Goal: Information Seeking & Learning: Check status

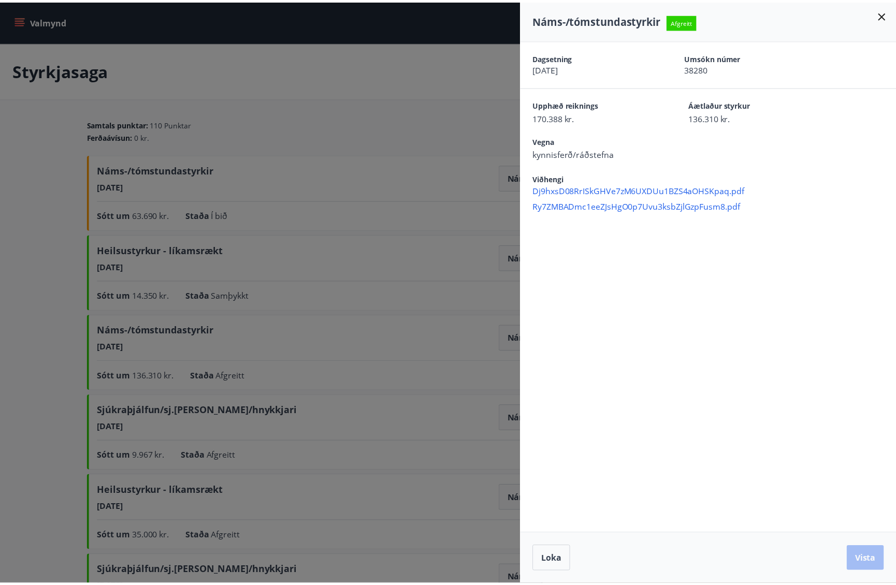
scroll to position [155, 0]
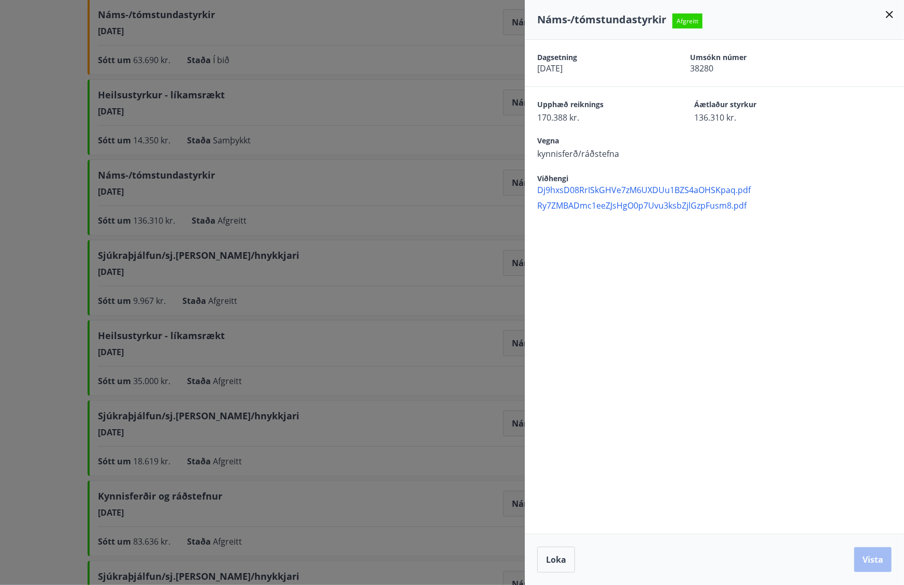
click at [887, 16] on icon at bounding box center [889, 14] width 7 height 7
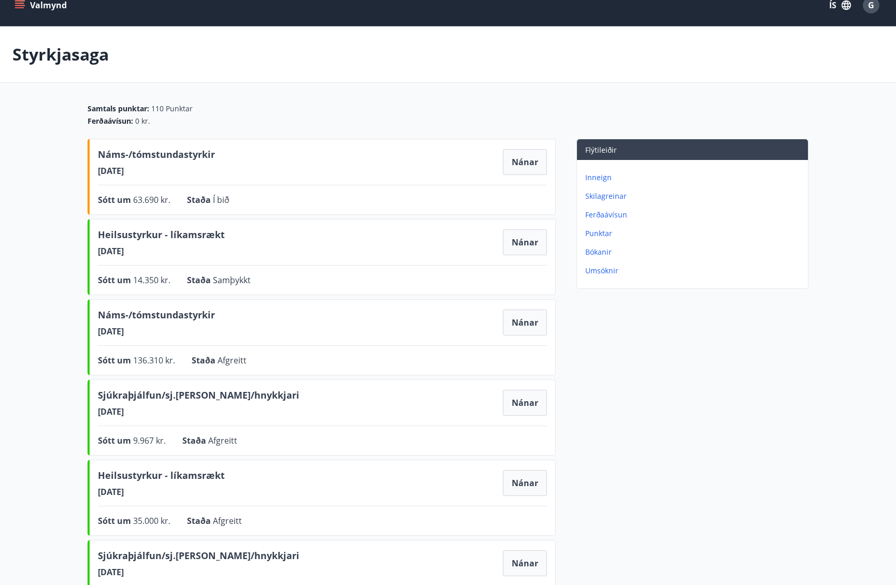
scroll to position [0, 0]
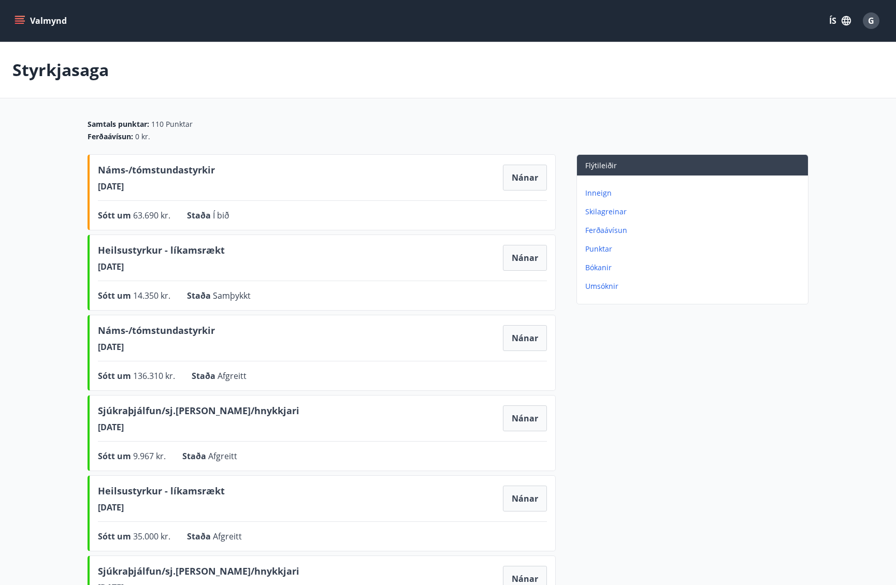
click at [17, 20] on icon "menu" at bounding box center [20, 21] width 10 height 10
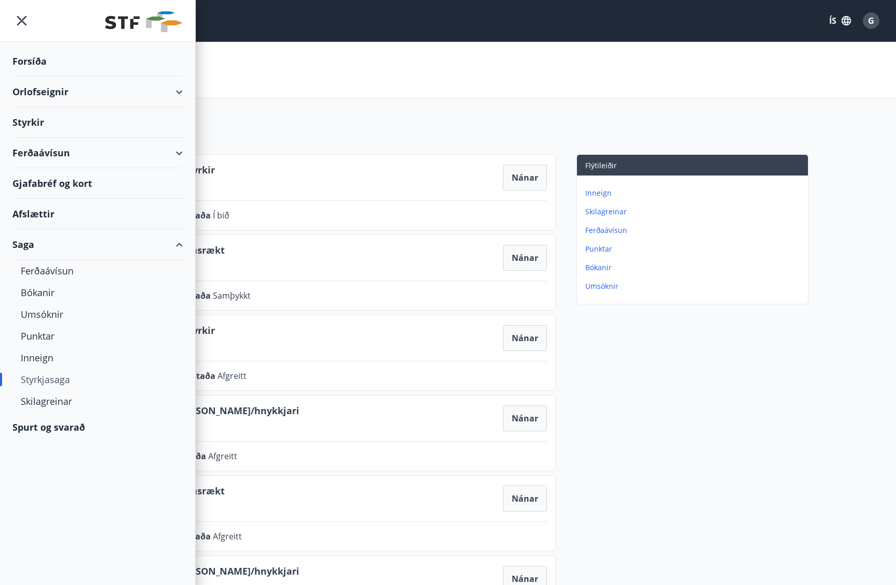
click at [41, 77] on div "Styrkir" at bounding box center [97, 61] width 170 height 31
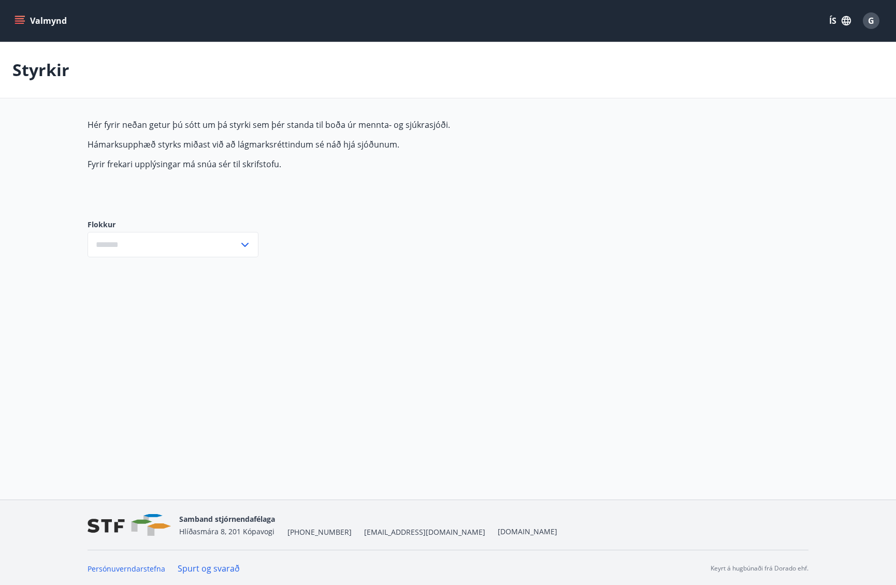
type input "***"
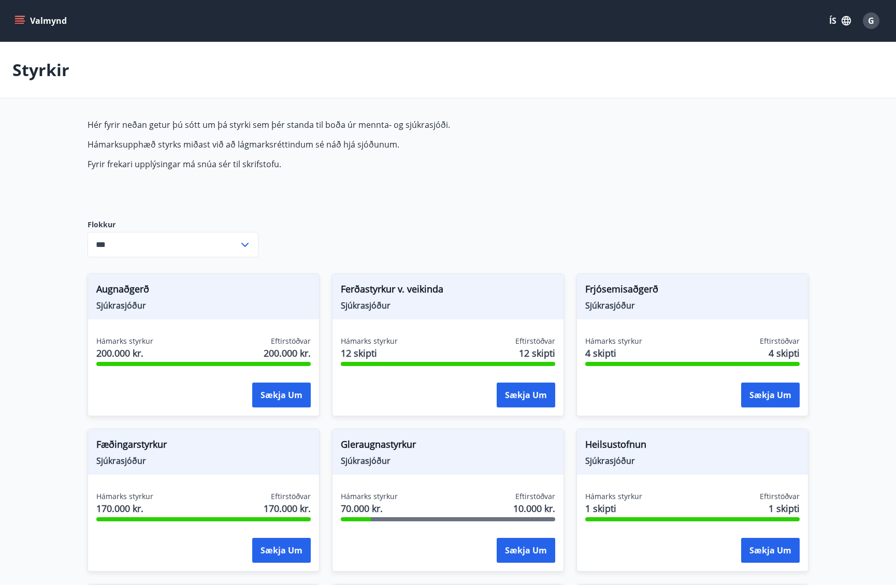
click at [23, 22] on icon "menu" at bounding box center [20, 21] width 10 height 10
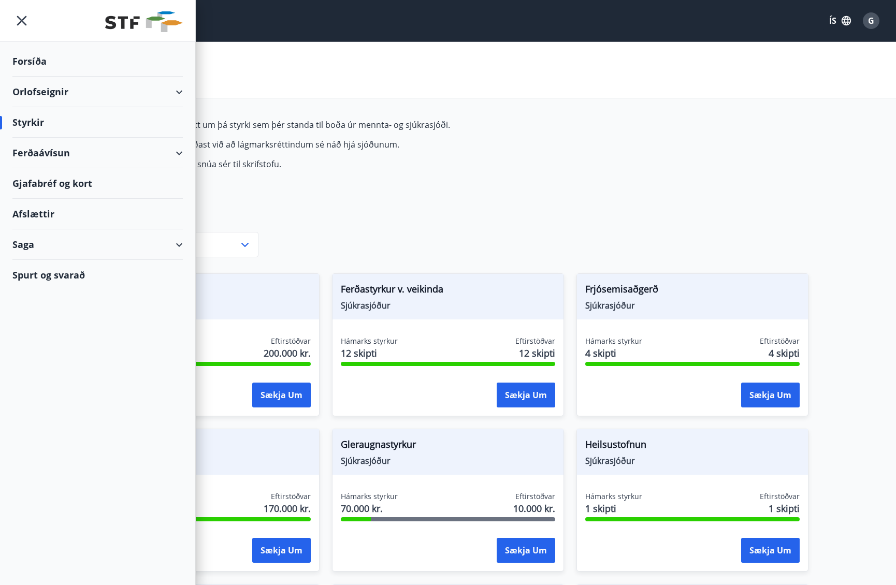
click at [180, 236] on div "Saga" at bounding box center [97, 245] width 170 height 31
click at [47, 379] on div "Styrkjasaga" at bounding box center [98, 380] width 154 height 22
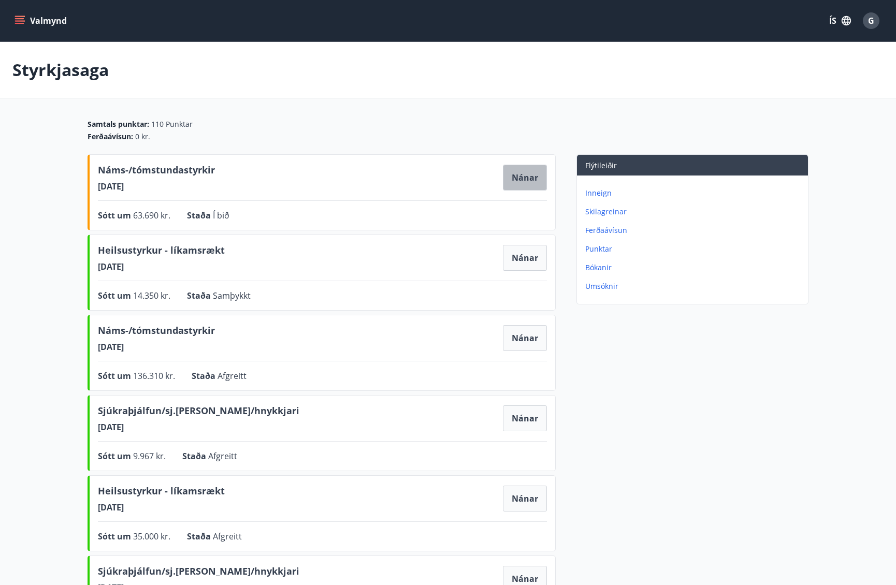
click at [524, 184] on button "Nánar" at bounding box center [525, 178] width 44 height 26
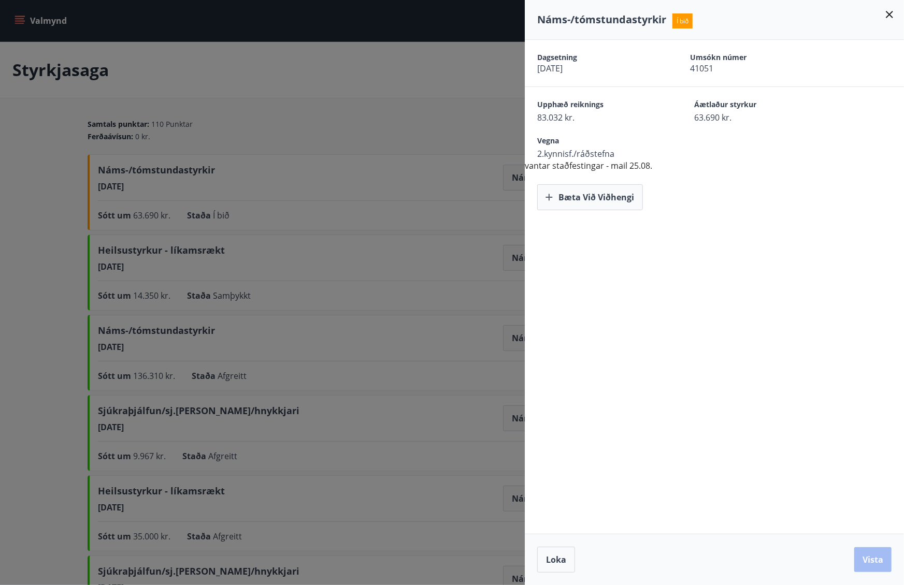
click at [890, 13] on icon at bounding box center [889, 14] width 12 height 12
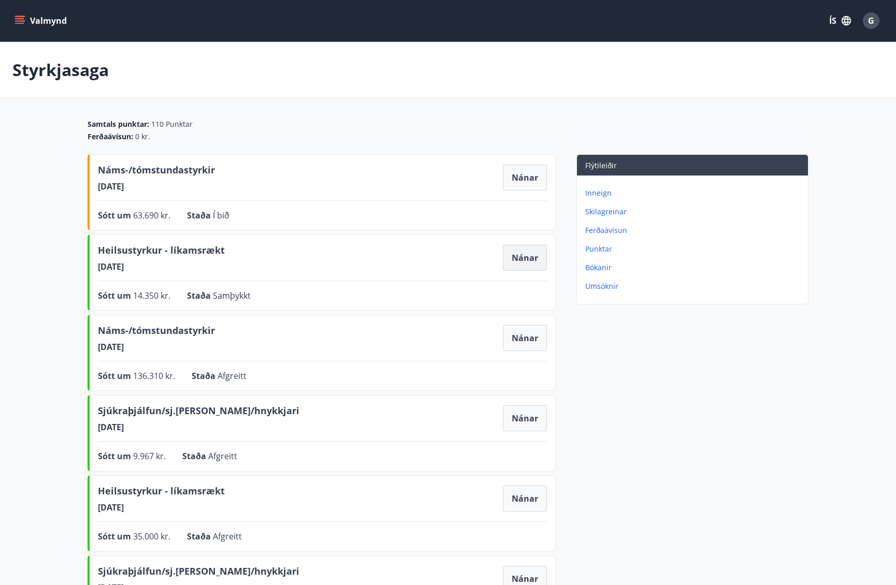
click at [513, 263] on button "Nánar" at bounding box center [525, 258] width 44 height 26
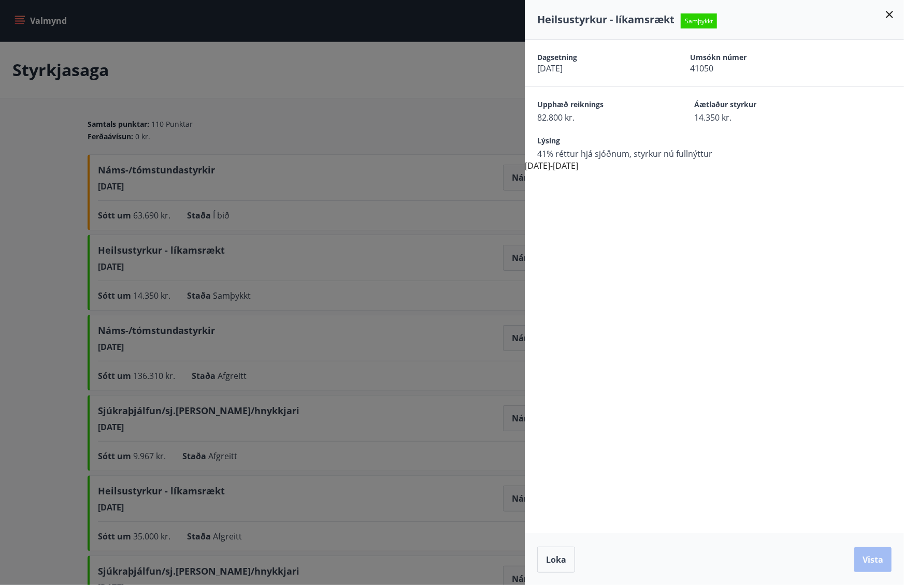
click at [891, 13] on icon at bounding box center [889, 14] width 7 height 7
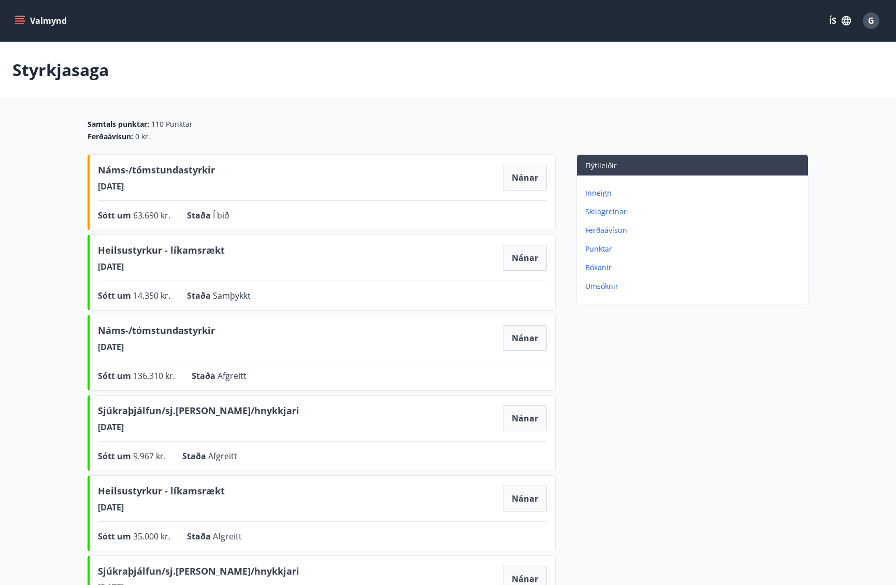
click at [41, 20] on button "Valmynd" at bounding box center [41, 20] width 59 height 19
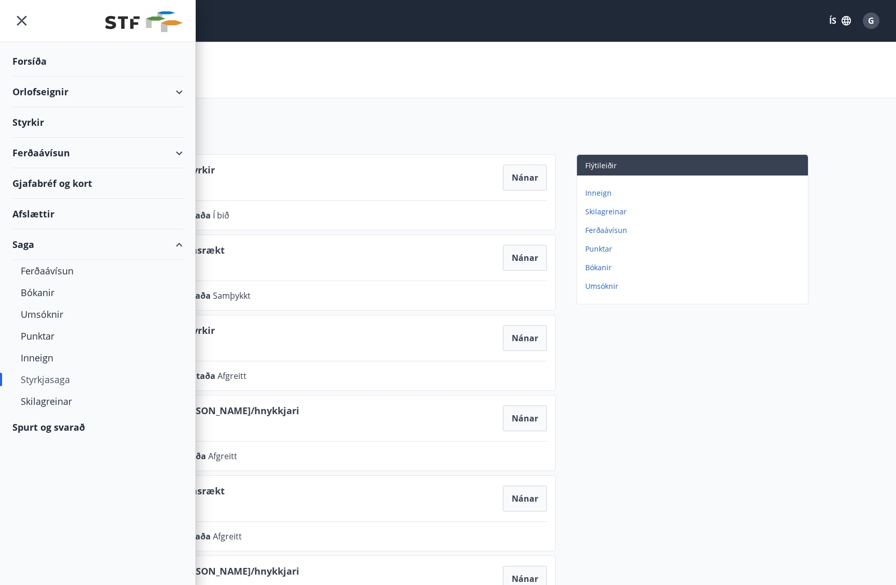
click at [36, 77] on div "Styrkir" at bounding box center [97, 61] width 170 height 31
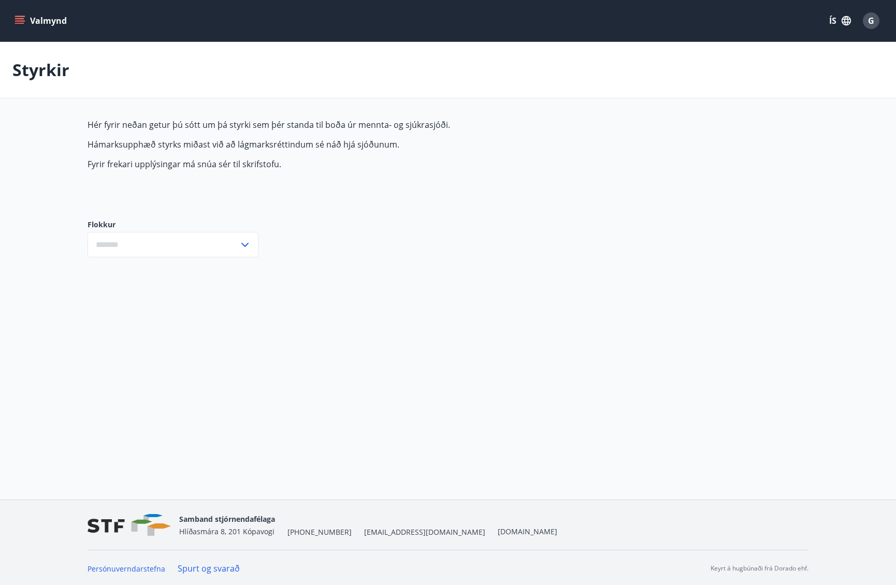
type input "***"
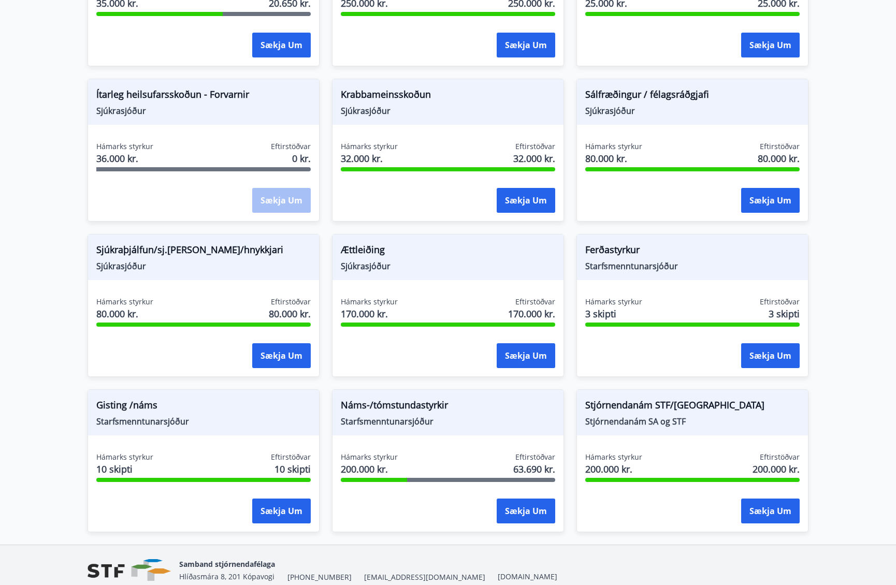
scroll to position [705, 0]
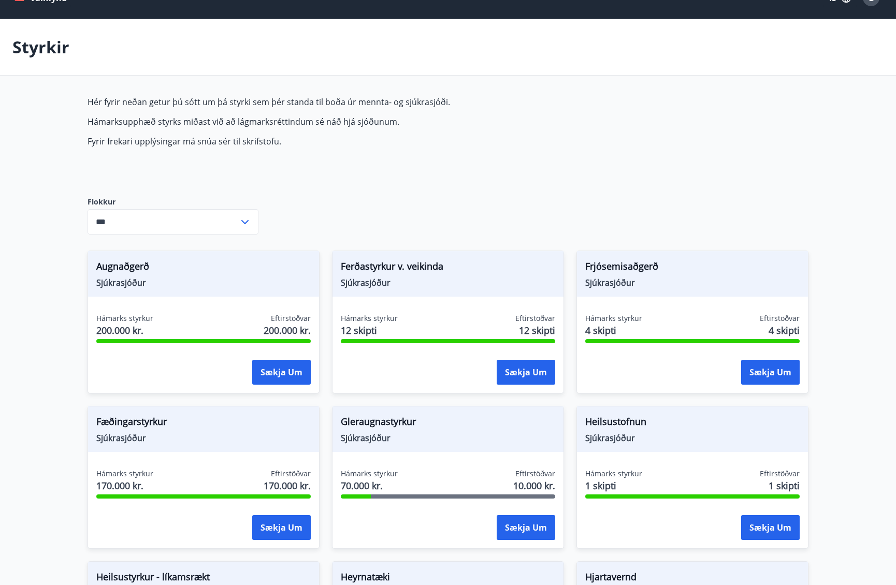
scroll to position [0, 0]
